Goal: Navigation & Orientation: Go to known website

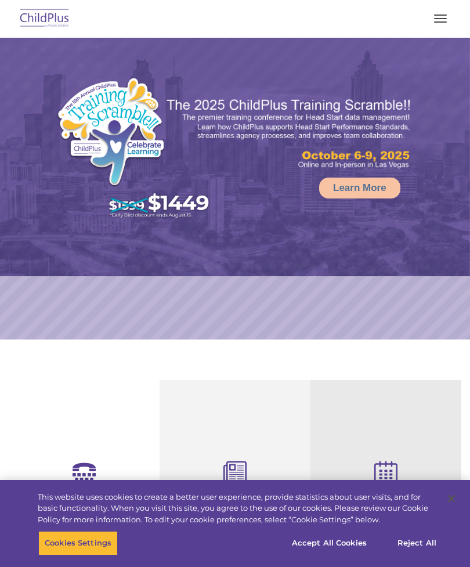
select select "MEDIUM"
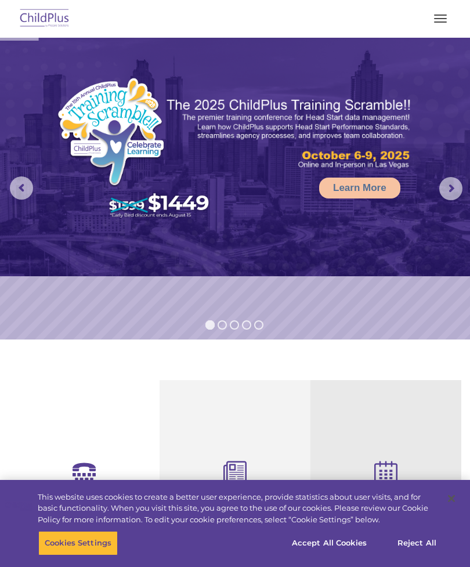
click at [441, 24] on button "button" at bounding box center [440, 18] width 24 height 19
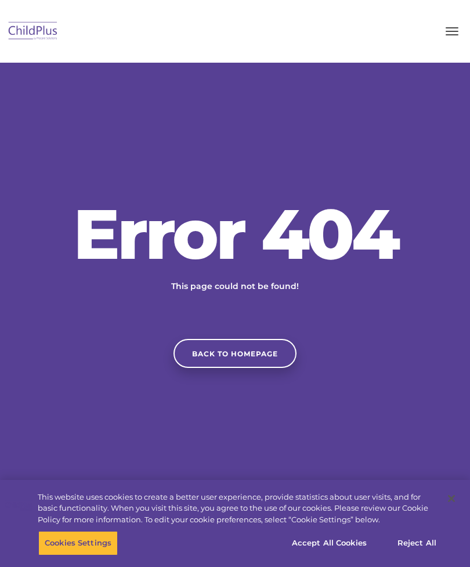
click at [257, 367] on link "Back to homepage" at bounding box center [235, 353] width 123 height 29
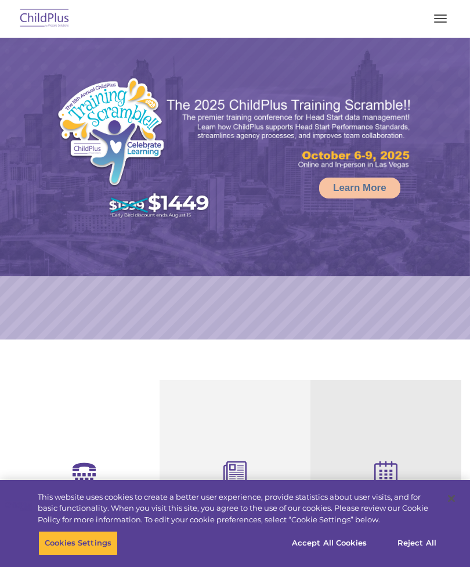
select select "MEDIUM"
